Goal: Transaction & Acquisition: Obtain resource

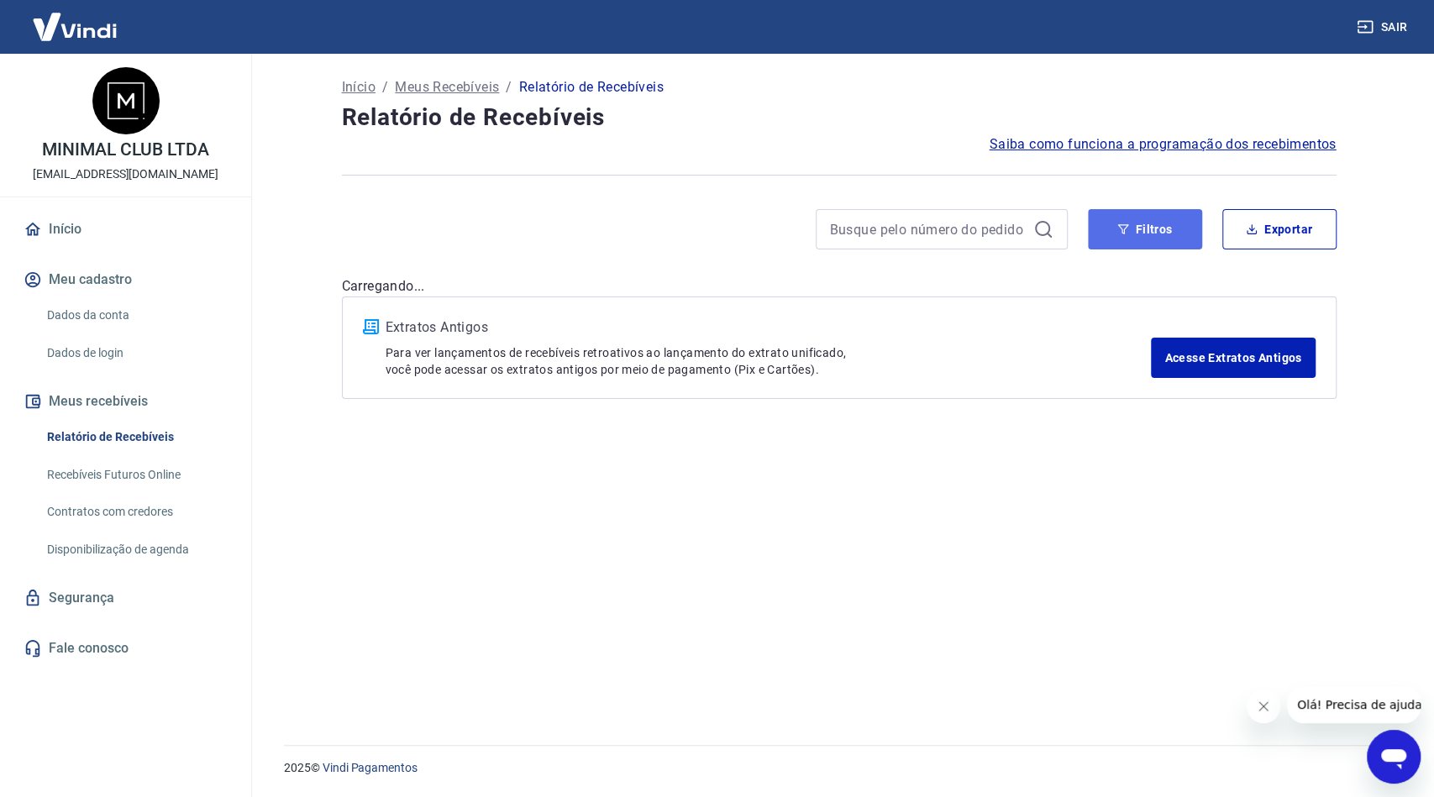
click at [1125, 232] on icon "button" at bounding box center [1123, 229] width 12 height 12
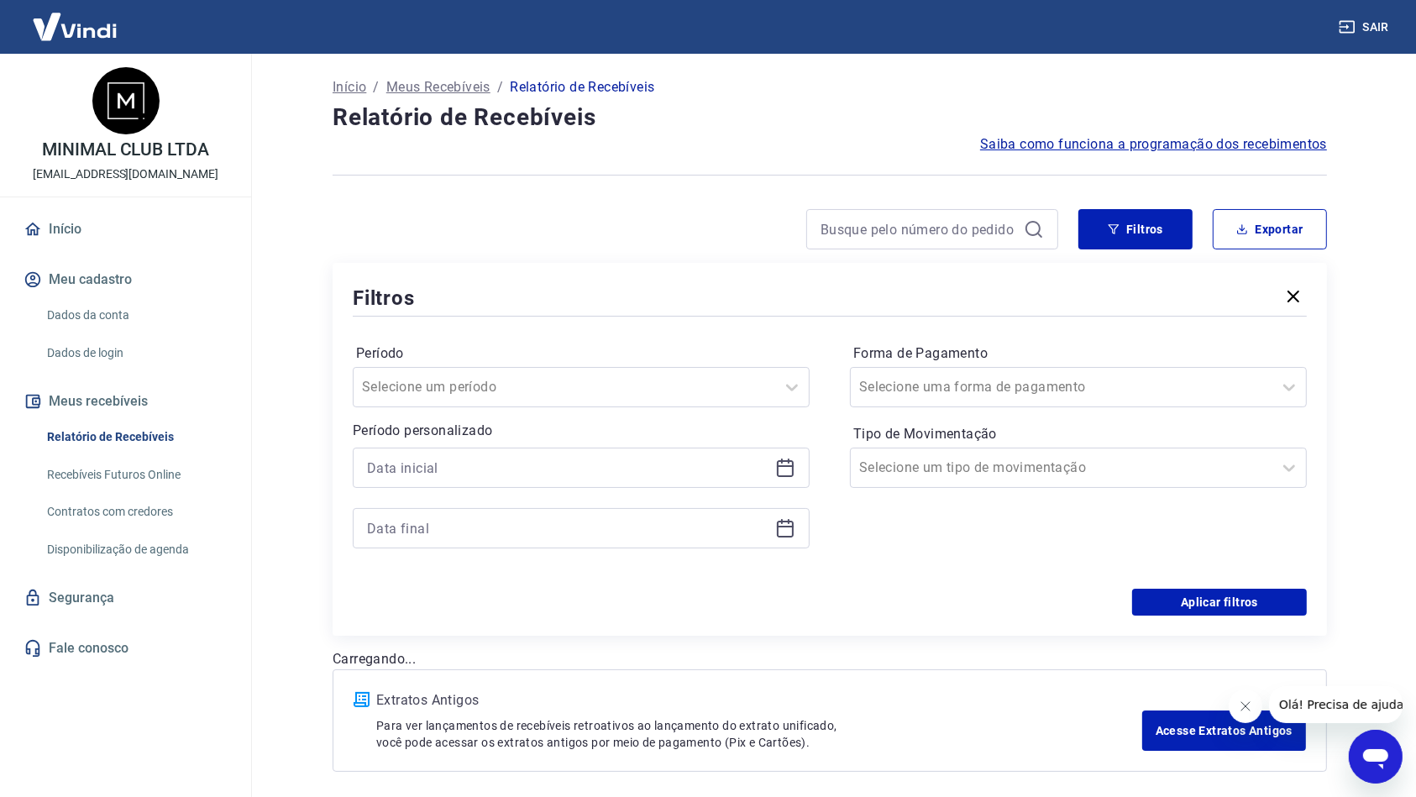
drag, startPoint x: 403, startPoint y: 450, endPoint x: 409, endPoint y: 462, distance: 13.1
click at [404, 450] on div at bounding box center [581, 468] width 457 height 40
click at [412, 465] on input at bounding box center [568, 467] width 402 height 25
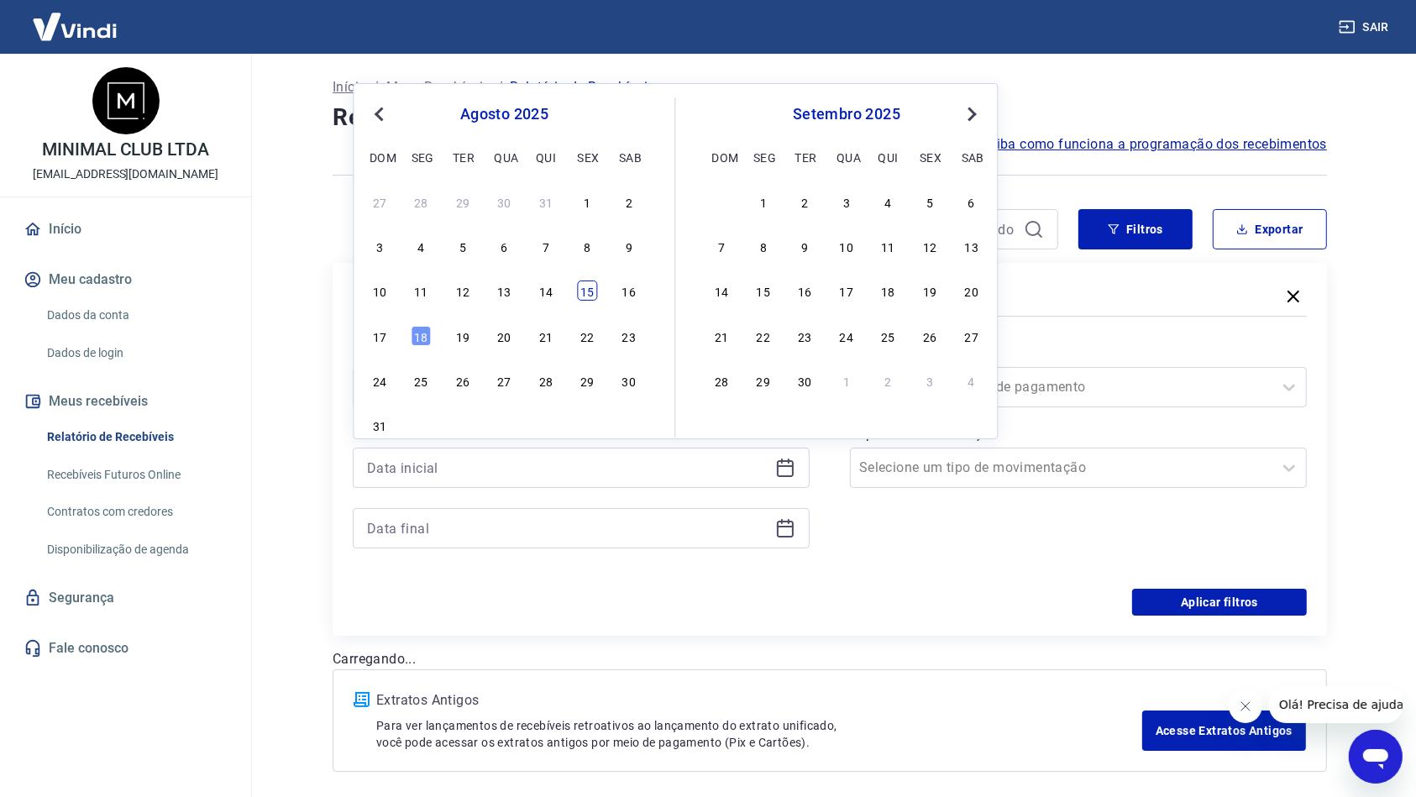
click at [596, 289] on div "15" at bounding box center [588, 291] width 20 height 20
type input "15/08/2025"
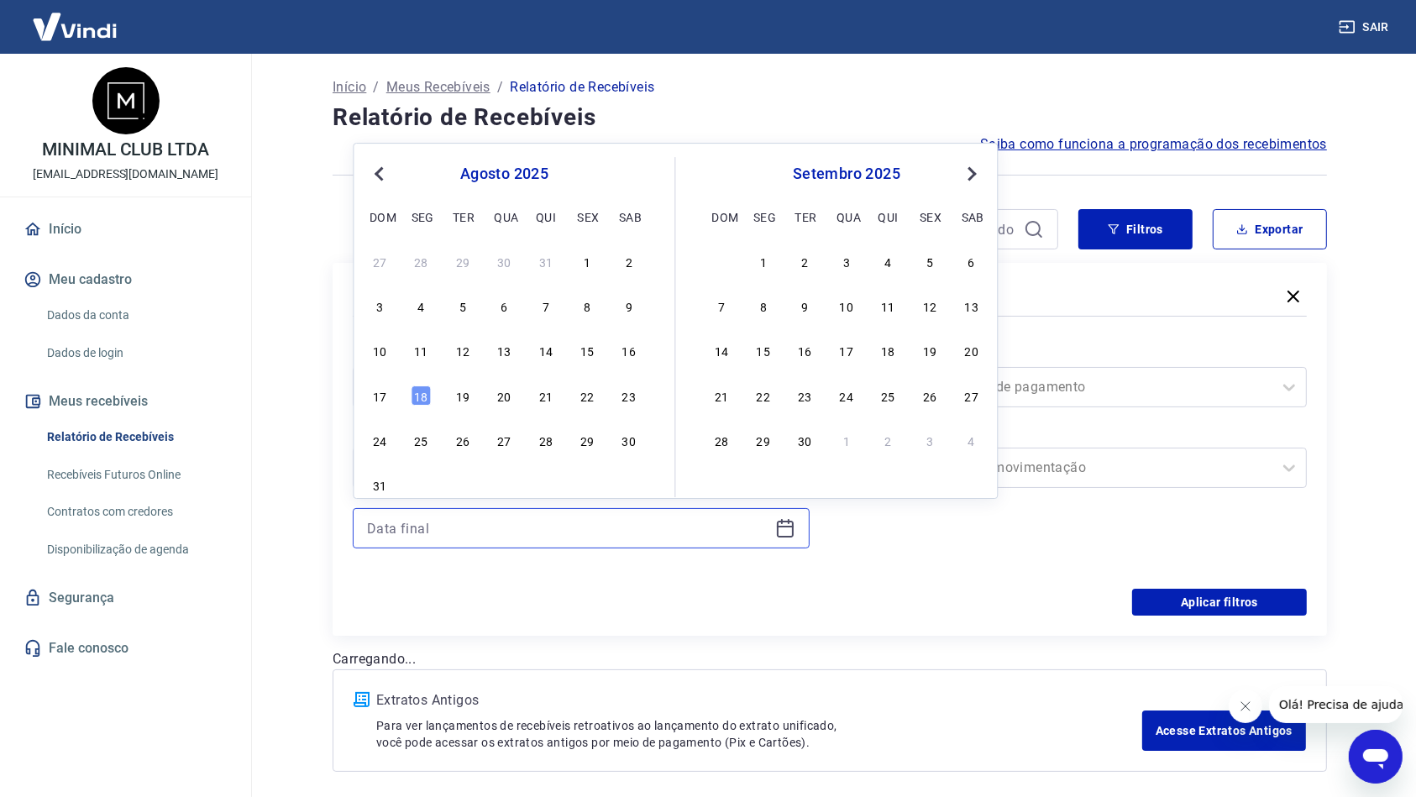
click at [428, 536] on input at bounding box center [568, 528] width 402 height 25
click at [425, 390] on div "18" at bounding box center [422, 396] width 20 height 20
type input "18/08/2025"
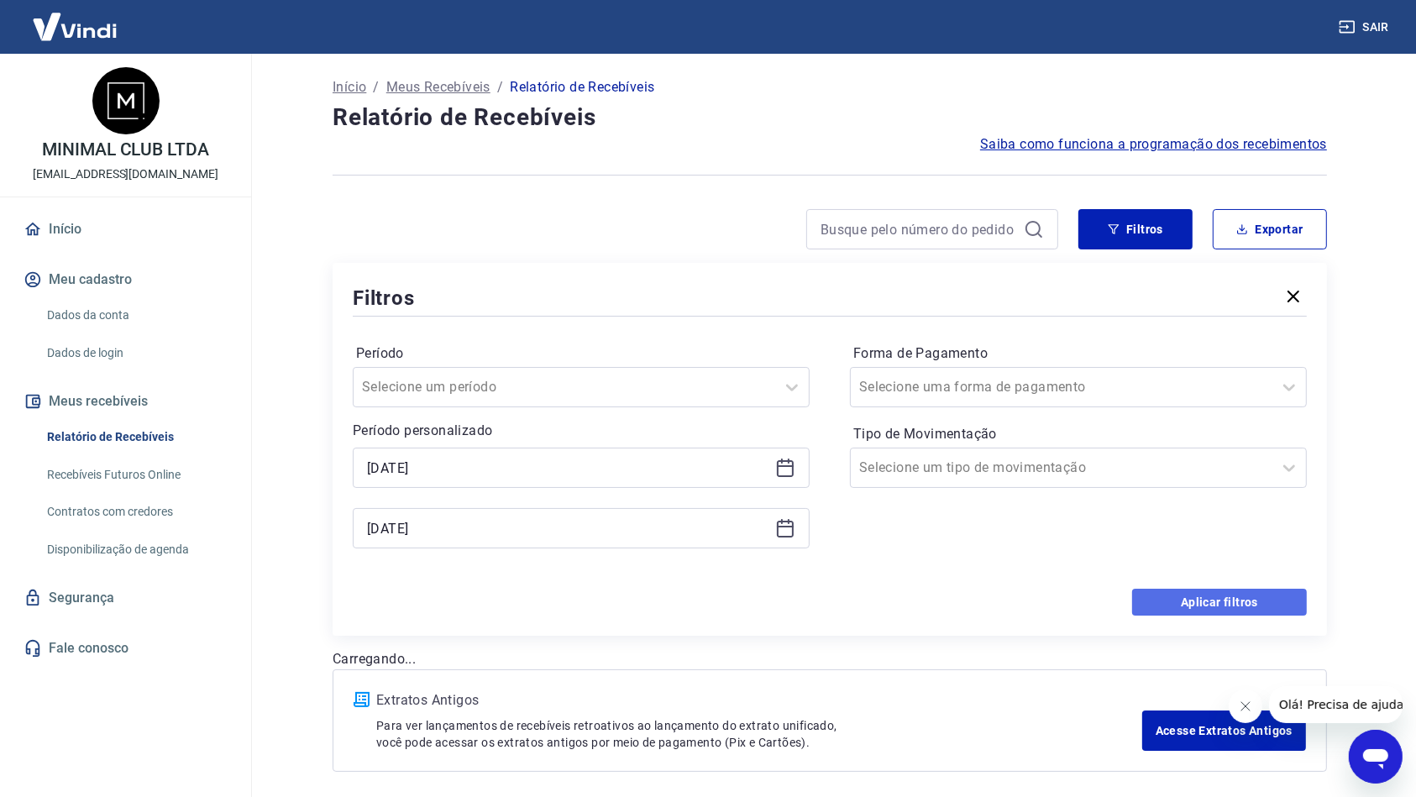
click at [1197, 595] on button "Aplicar filtros" at bounding box center [1219, 602] width 175 height 27
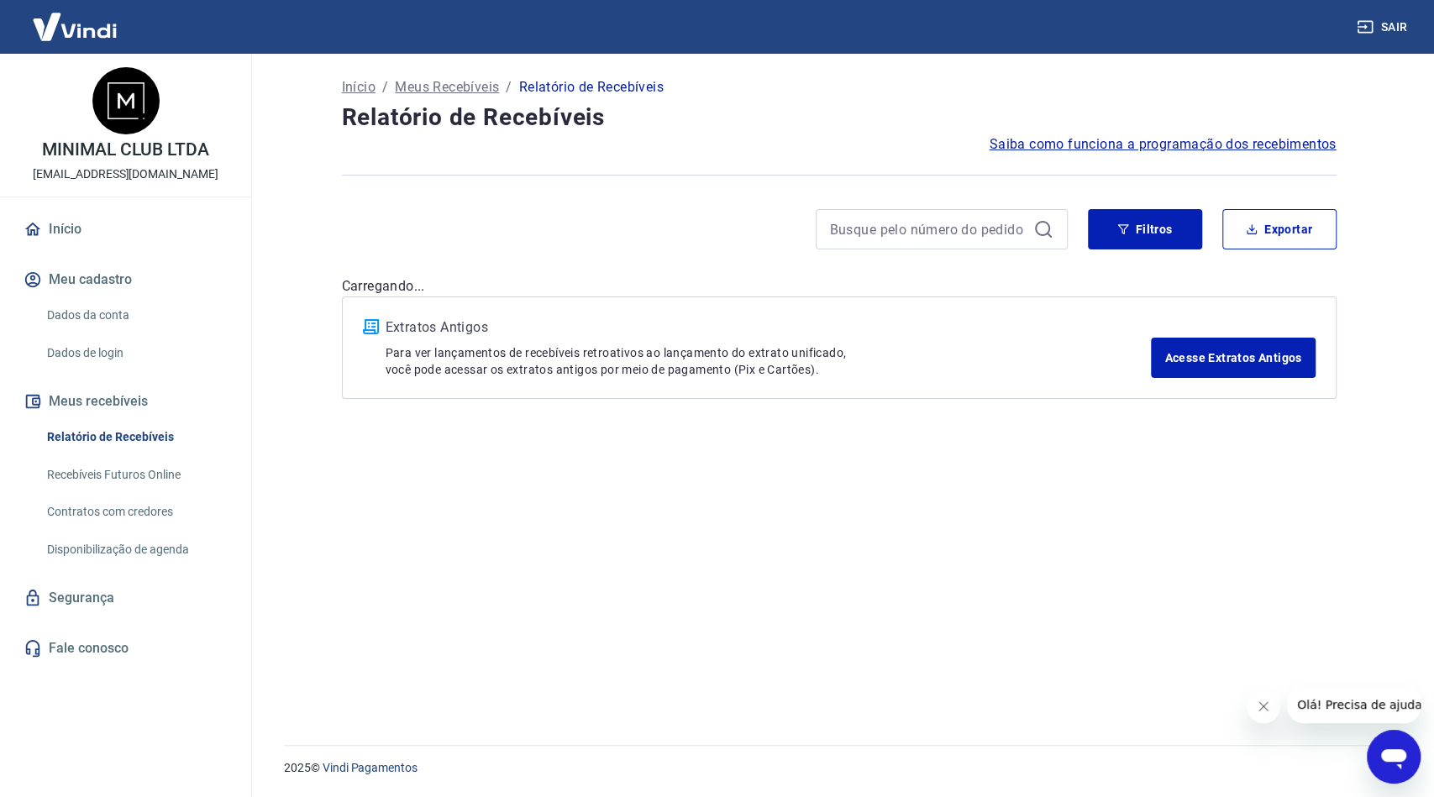
click at [1274, 721] on div at bounding box center [1334, 704] width 174 height 37
click at [1274, 716] on button "Fechar mensagem da empresa" at bounding box center [1264, 707] width 34 height 34
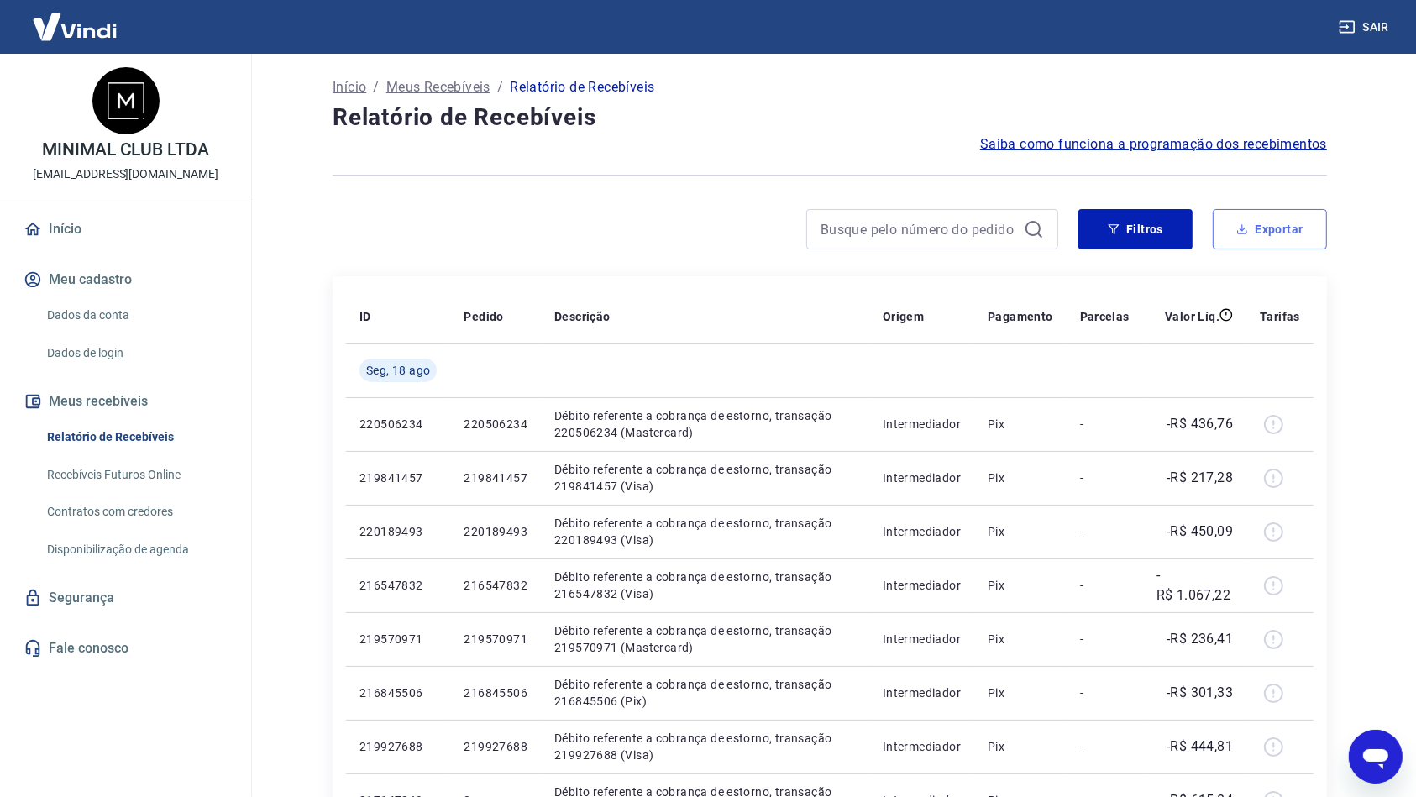
click at [1290, 243] on button "Exportar" at bounding box center [1270, 229] width 114 height 40
type input "15/08/2025"
type input "18/08/2025"
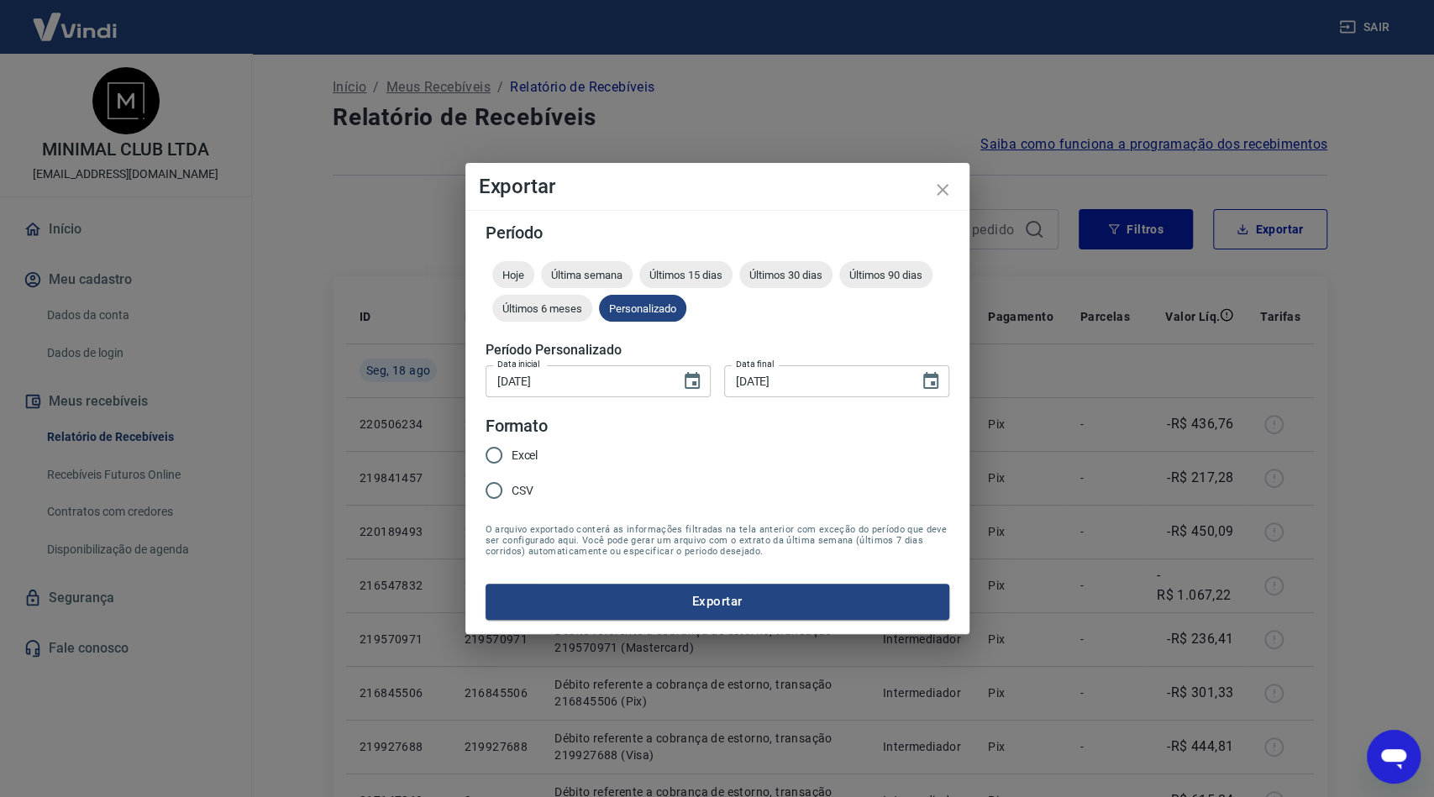
click at [507, 448] on input "Excel" at bounding box center [493, 455] width 35 height 35
radio input "true"
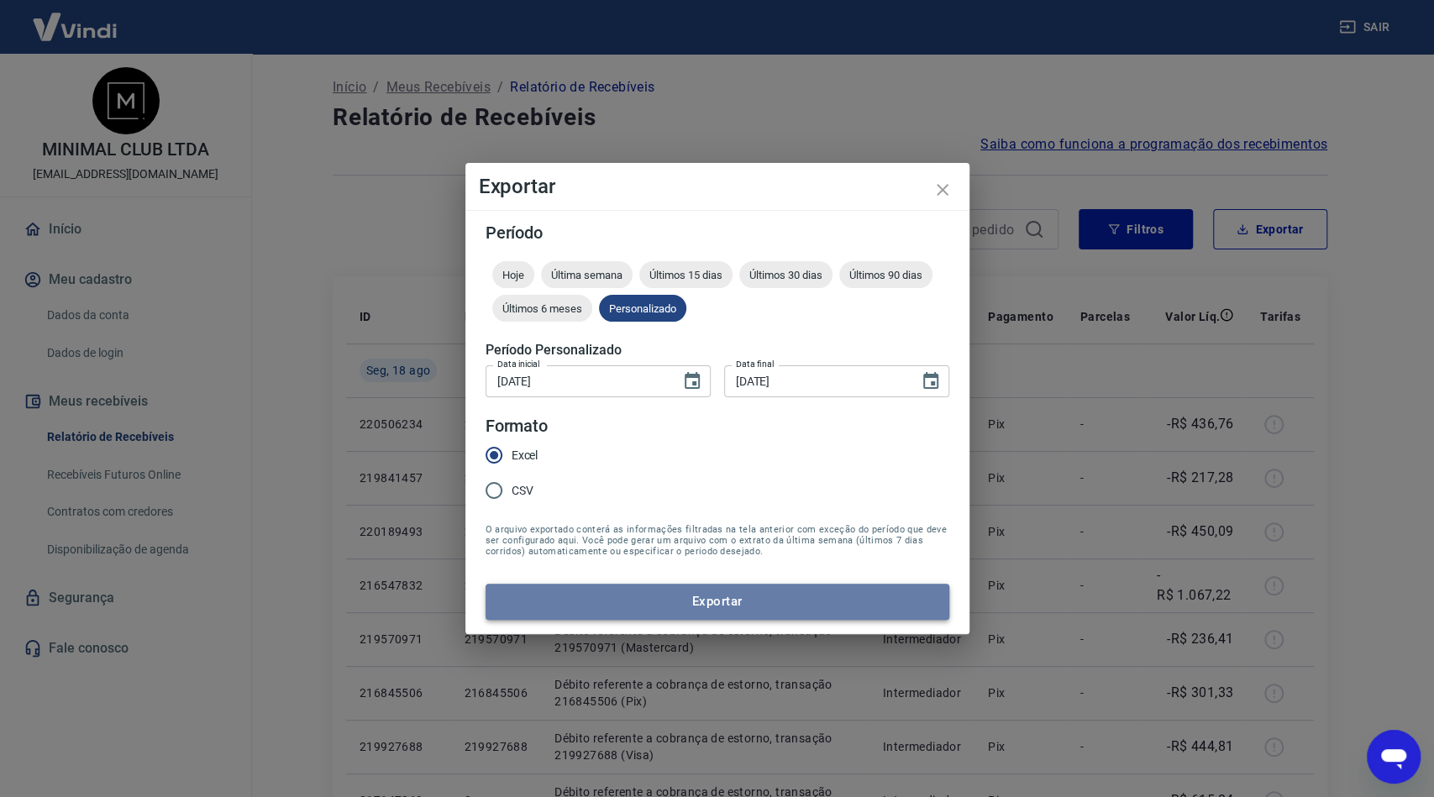
click at [683, 607] on button "Exportar" at bounding box center [718, 601] width 464 height 35
